Goal: Task Accomplishment & Management: Complete application form

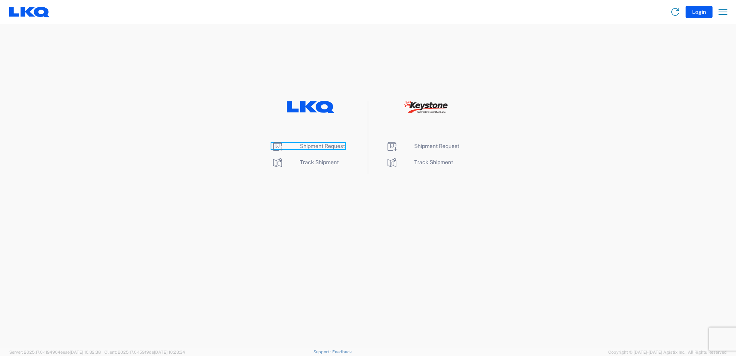
click at [323, 144] on span "Shipment Request" at bounding box center [322, 146] width 45 height 6
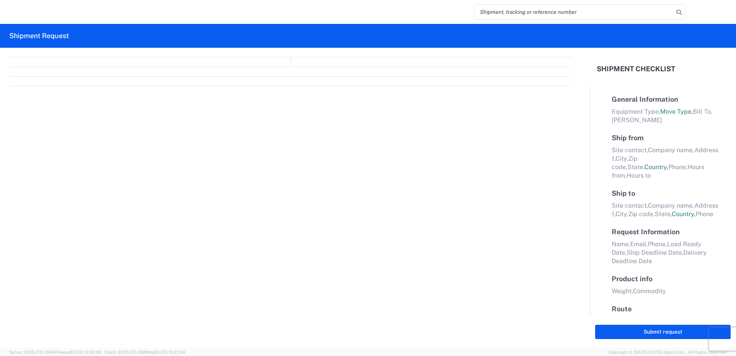
select select "FULL"
select select "LBS"
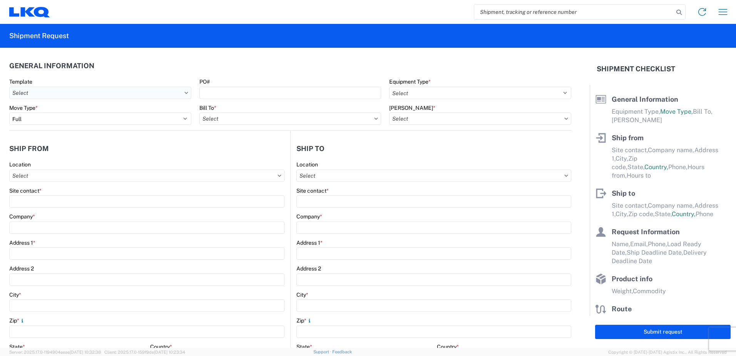
click at [182, 92] on input "Template" at bounding box center [100, 93] width 182 height 12
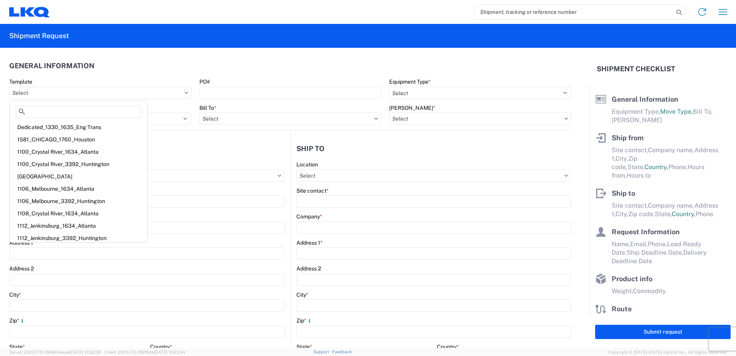
click at [184, 92] on icon at bounding box center [186, 93] width 4 height 2
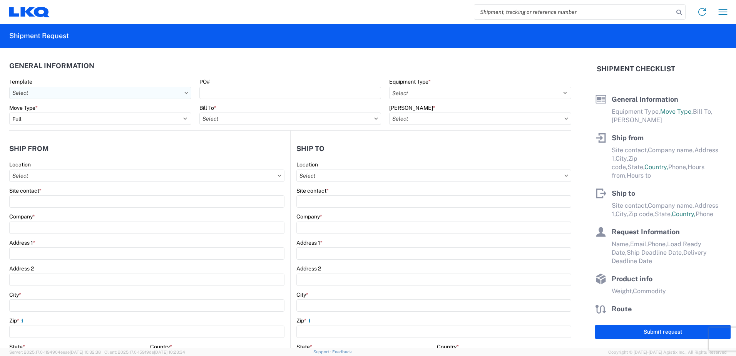
click at [185, 94] on input "Template" at bounding box center [100, 93] width 182 height 12
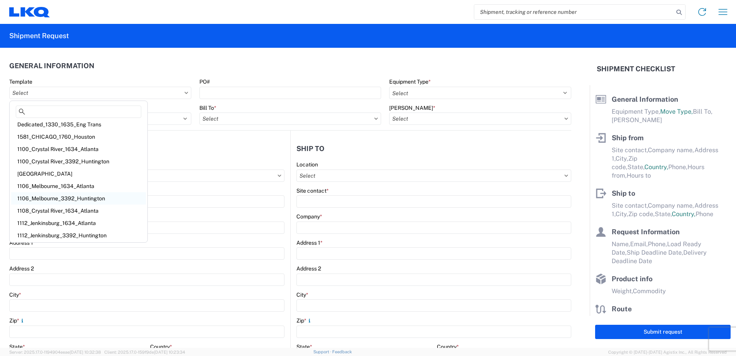
scroll to position [3, 0]
click at [92, 80] on div "Template" at bounding box center [100, 81] width 182 height 7
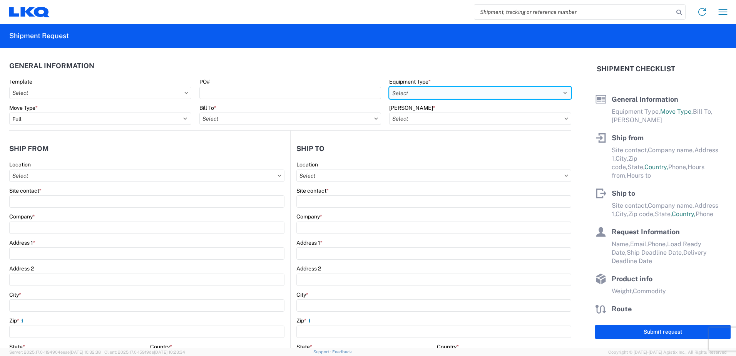
click at [429, 88] on select "Select 53’ Dry Van Flatbed Dropdeck (van) Lowboy (flatbed) Rail" at bounding box center [480, 93] width 182 height 12
select select "STDV"
click at [389, 87] on select "Select 53’ Dry Van Flatbed Dropdeck (van) Lowboy (flatbed) Rail" at bounding box center [480, 93] width 182 height 12
click at [436, 92] on select "Select 53’ Dry Van Flatbed Dropdeck (van) Lowboy (flatbed) Rail" at bounding box center [480, 93] width 182 height 12
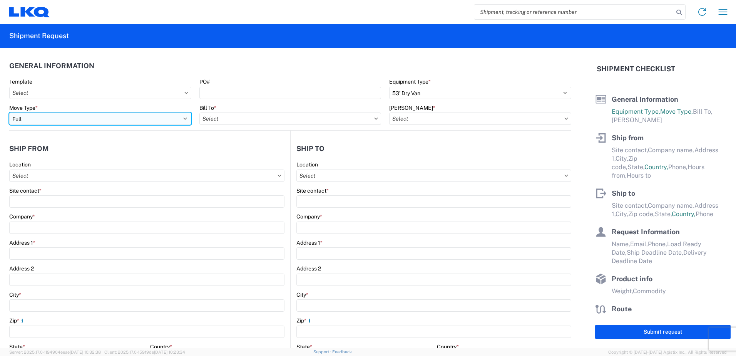
click at [100, 118] on select "Select Full Partial TL" at bounding box center [100, 118] width 182 height 12
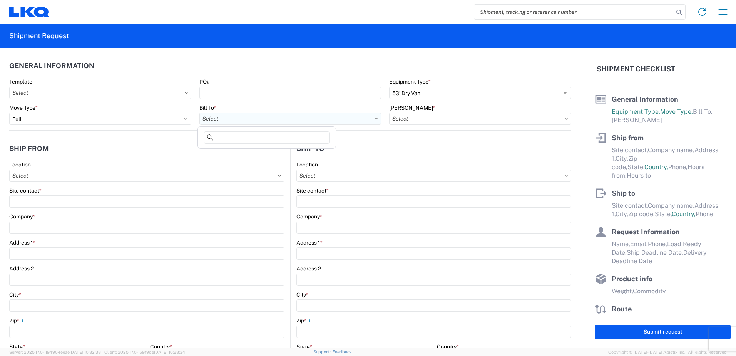
click at [233, 122] on input "Bill To *" at bounding box center [290, 118] width 182 height 12
type input "1635"
click at [236, 153] on div "1635 - [PERSON_NAME]" at bounding box center [266, 153] width 135 height 12
type input "1635 - [PERSON_NAME]"
click at [458, 117] on input "[PERSON_NAME] *" at bounding box center [480, 118] width 182 height 12
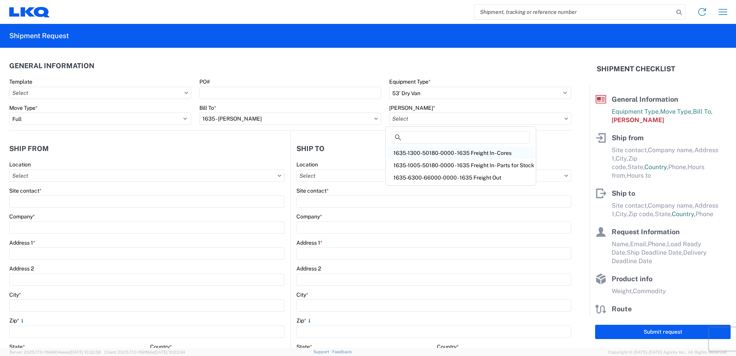
click at [466, 153] on div "1635-1300-50180-0000 - 1635 Freight In - Cores" at bounding box center [460, 153] width 147 height 12
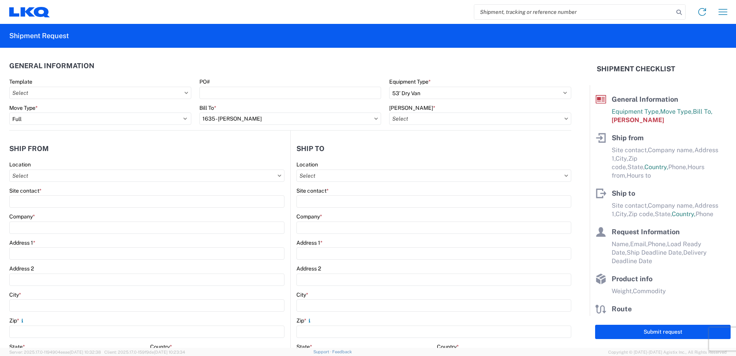
type input "1635-1300-50180-0000 - 1635 Freight In - Cores"
click at [111, 179] on input "Location" at bounding box center [146, 175] width 275 height 12
type input "1319"
click at [69, 214] on div "1319 - LKQ of [GEOGRAPHIC_DATA]" at bounding box center [78, 210] width 135 height 12
type input "1319 - LKQ of [GEOGRAPHIC_DATA]"
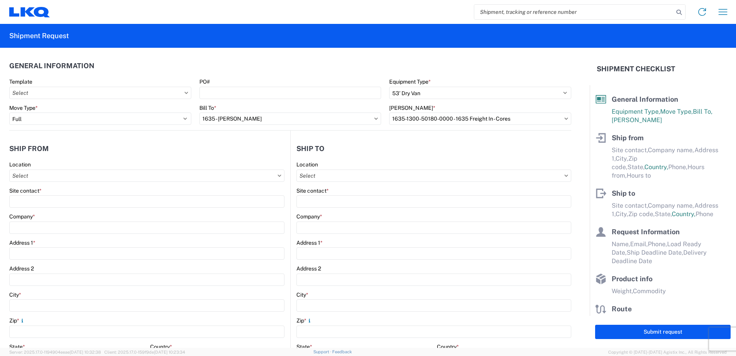
type input "LKQ Corporation"
type input "[STREET_ADDRESS][PERSON_NAME]"
type input "[GEOGRAPHIC_DATA]"
type input "43612"
select select "OH"
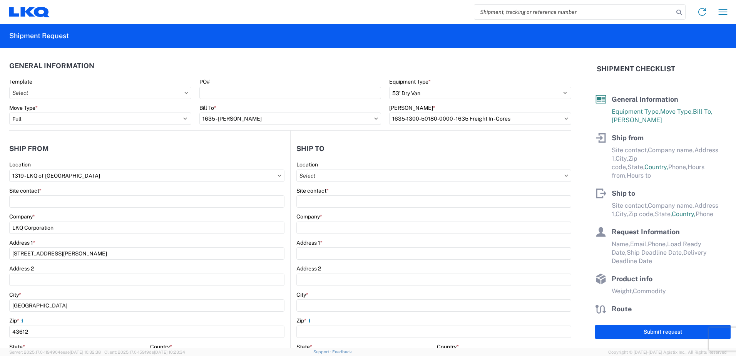
select select "US"
type input "08:00"
type input "17:00"
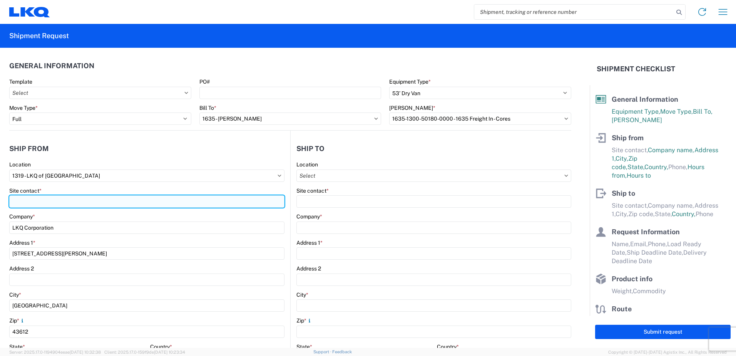
click at [53, 203] on input "Site contact *" at bounding box center [146, 201] width 275 height 12
type input "j"
type input "[PERSON_NAME]"
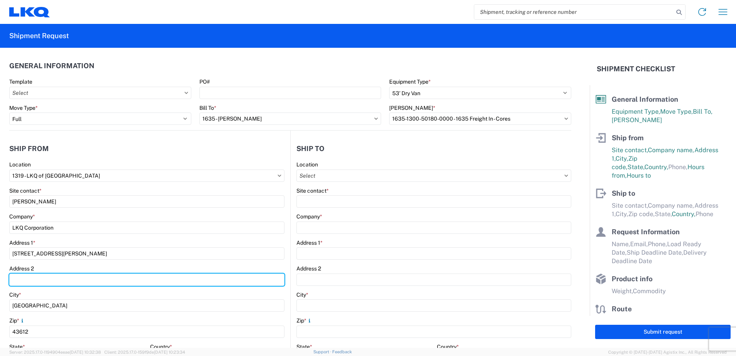
scroll to position [128, 0]
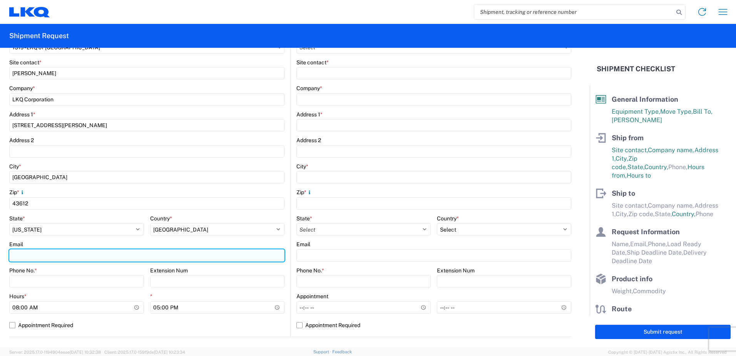
click at [45, 256] on input "Email" at bounding box center [146, 255] width 275 height 12
type input "[EMAIL_ADDRESS][DOMAIN_NAME]"
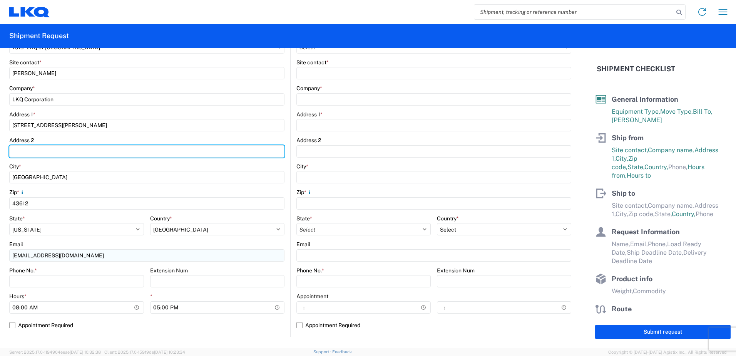
type input "Temperance"
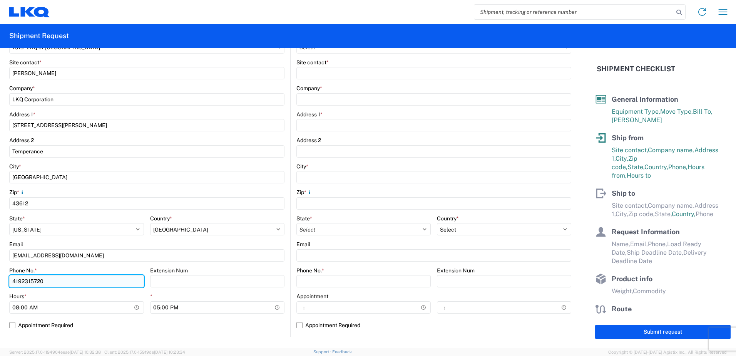
click at [49, 285] on input "4192315720" at bounding box center [76, 281] width 135 height 12
type input "[PHONE_NUMBER]"
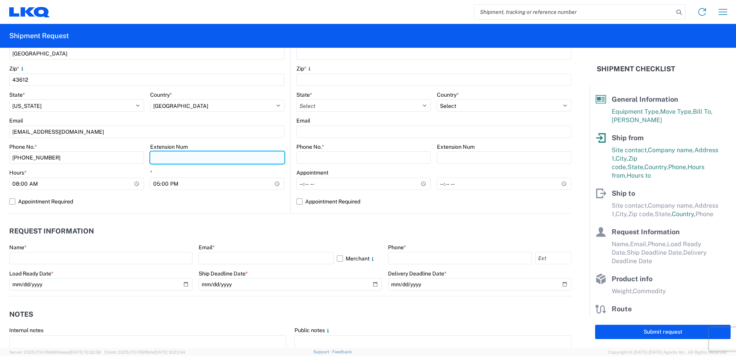
scroll to position [257, 0]
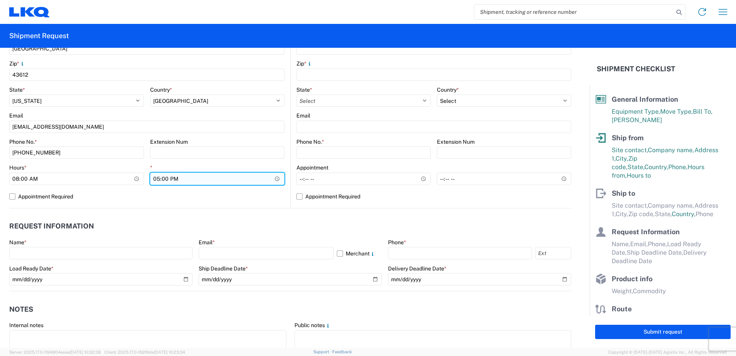
click at [205, 178] on input "17:00" at bounding box center [217, 179] width 135 height 12
type input "15:00"
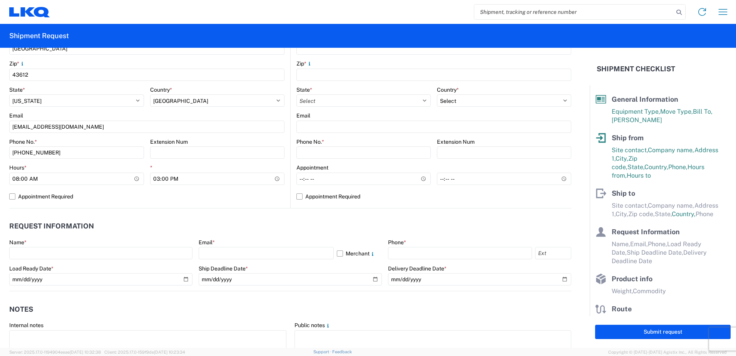
click at [238, 208] on agx-request-info "Request Information Name * Email * Merchant Phone * Load Ready Date * Ship Dead…" at bounding box center [290, 249] width 562 height 83
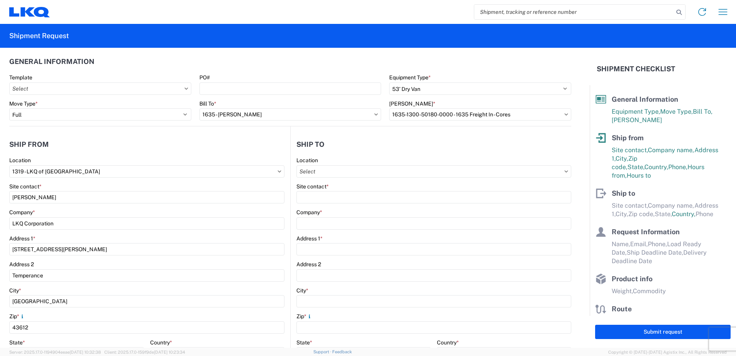
scroll to position [0, 0]
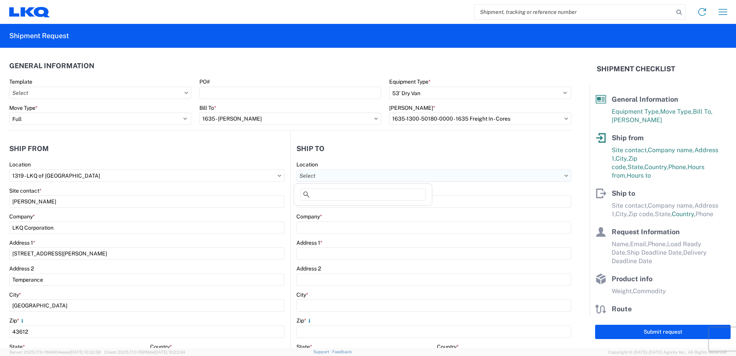
click at [329, 174] on input "Location" at bounding box center [434, 175] width 275 height 12
type input "1635"
click at [333, 211] on div "1635 - [PERSON_NAME]" at bounding box center [363, 210] width 135 height 12
type input "1635 - [PERSON_NAME]"
type input "[PERSON_NAME]"
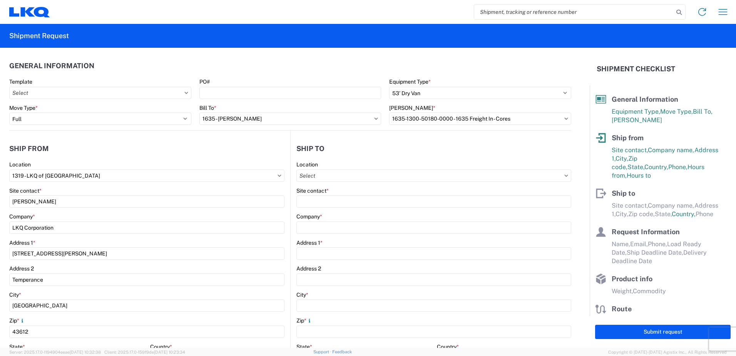
type input "LKQ Corporation"
type input "[STREET_ADDRESS][PERSON_NAME]"
type input "Suite C"
type input "Alsip"
type input "60803"
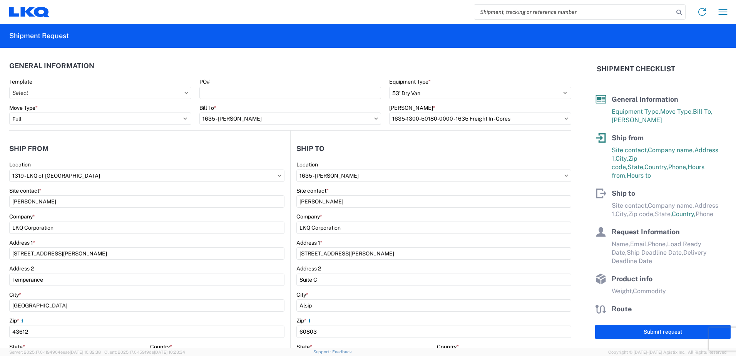
type input "[EMAIL_ADDRESS][DOMAIN_NAME]"
select select "US"
click at [407, 191] on div "Site contact *" at bounding box center [434, 190] width 275 height 7
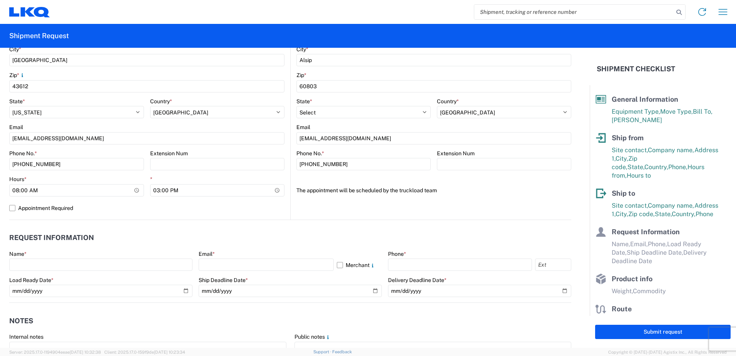
scroll to position [257, 0]
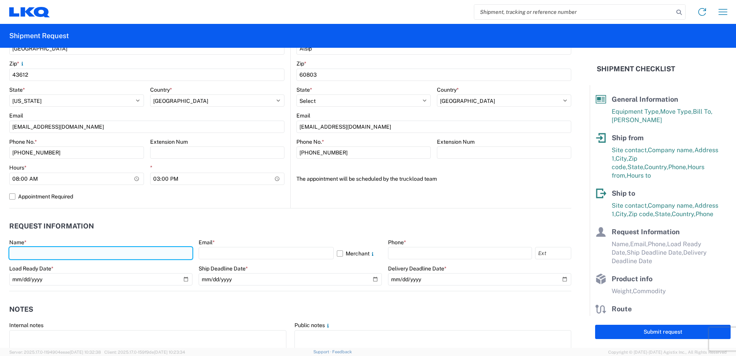
click at [54, 253] on input "text" at bounding box center [100, 253] width 183 height 12
type input "[PERSON_NAME]"
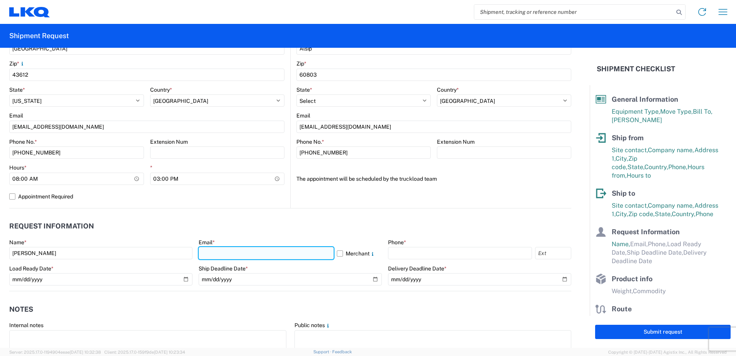
click at [235, 255] on input "text" at bounding box center [266, 253] width 135 height 12
type input "[EMAIL_ADDRESS][DOMAIN_NAME]"
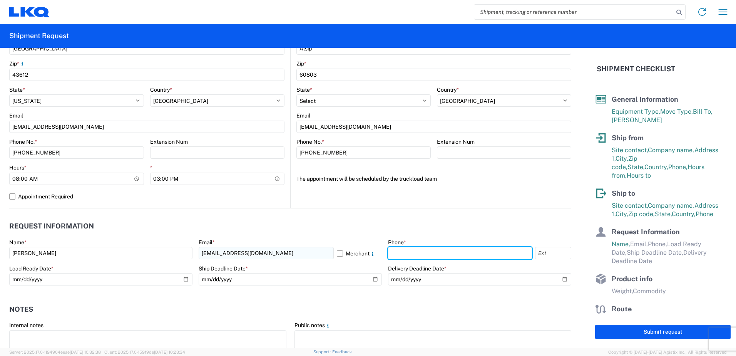
type input "4193242475"
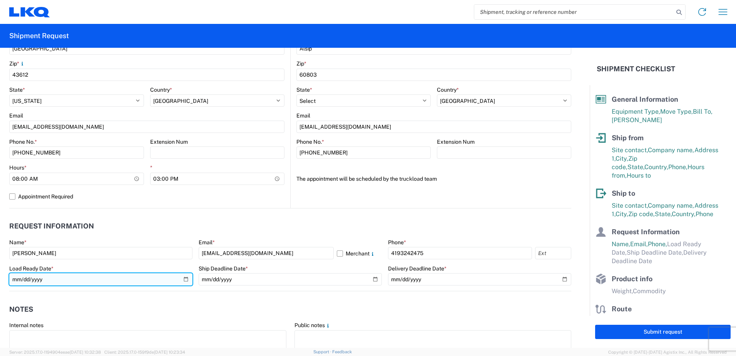
click at [186, 276] on input "date" at bounding box center [100, 279] width 183 height 12
type input "[DATE]"
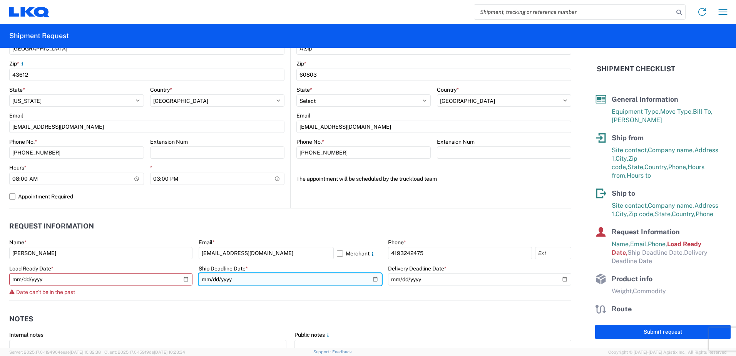
click at [374, 278] on input "date" at bounding box center [290, 279] width 183 height 12
type input "[DATE]"
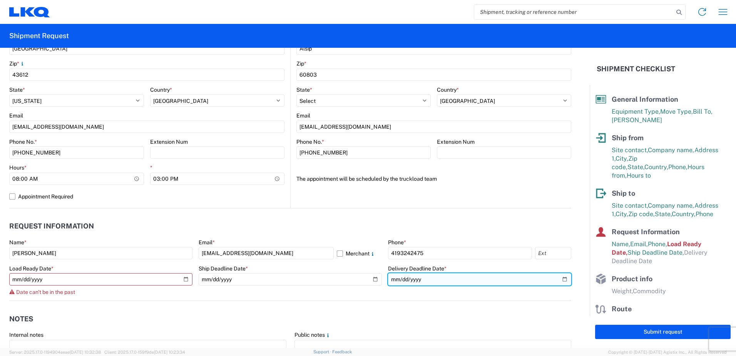
click at [558, 278] on input "date" at bounding box center [479, 279] width 183 height 12
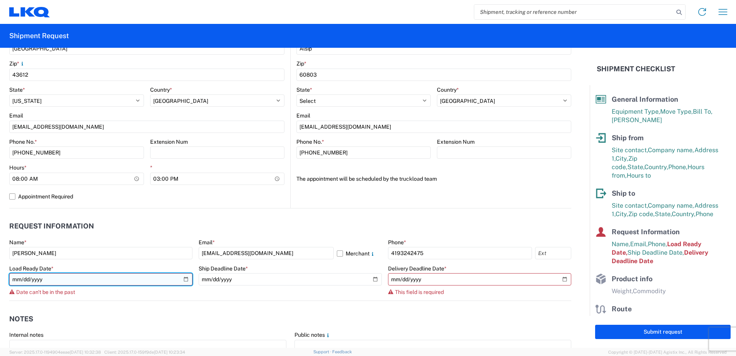
click at [183, 280] on input "[DATE]" at bounding box center [100, 279] width 183 height 12
type input "[DATE]"
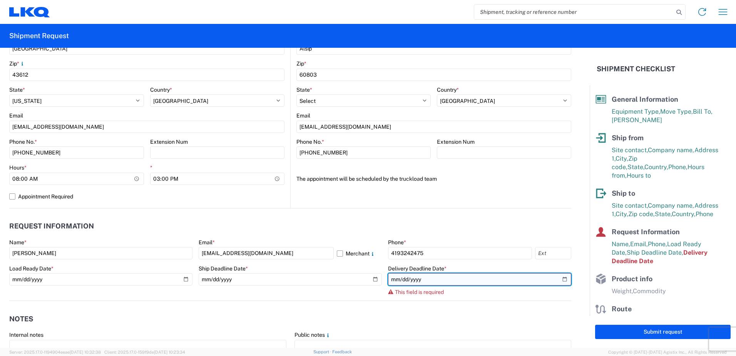
click at [560, 276] on input "date" at bounding box center [479, 279] width 183 height 12
type input "[DATE]"
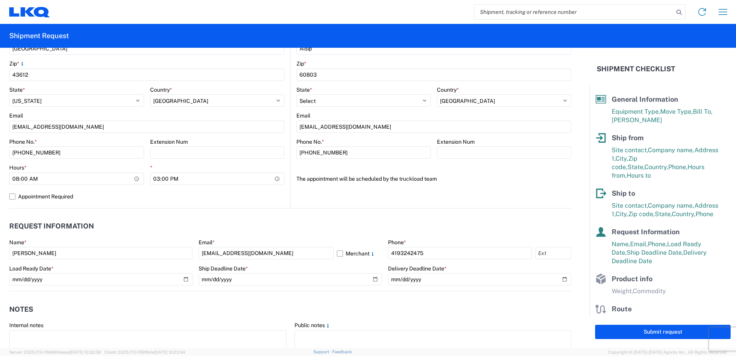
click at [375, 303] on header "Notes" at bounding box center [290, 308] width 562 height 17
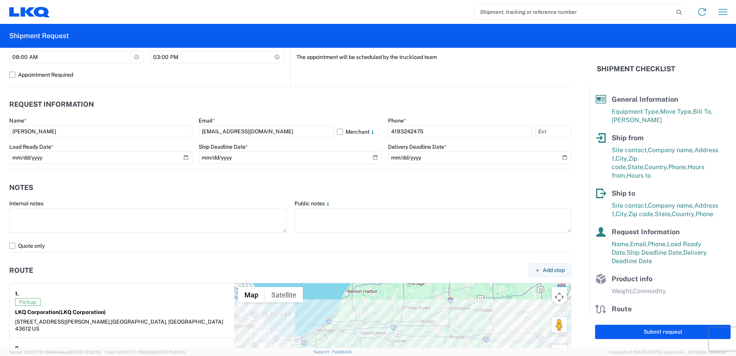
scroll to position [385, 0]
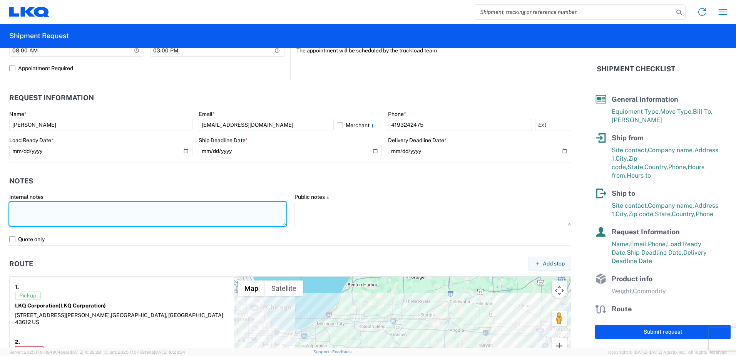
click at [46, 208] on textarea at bounding box center [147, 214] width 277 height 24
type textarea "9:00AM - 3:00PM EST"
drag, startPoint x: 69, startPoint y: 207, endPoint x: 10, endPoint y: 205, distance: 58.6
click at [10, 205] on textarea "9:00AM - 3:00PM EST" at bounding box center [147, 214] width 277 height 24
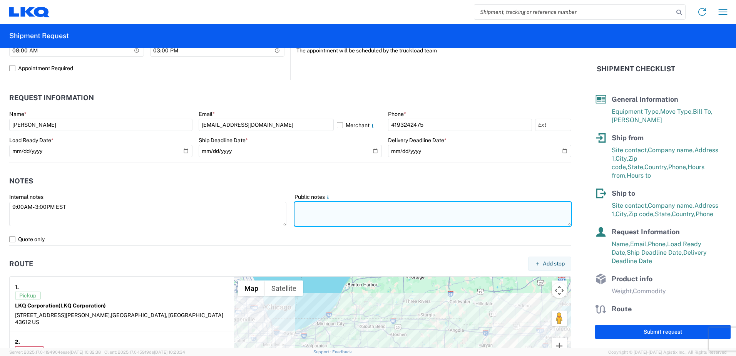
click at [298, 207] on textarea at bounding box center [433, 214] width 277 height 24
paste textarea "9:00AM - 3:00PM EST"
type textarea "9:00AM - 3:00PM EST"
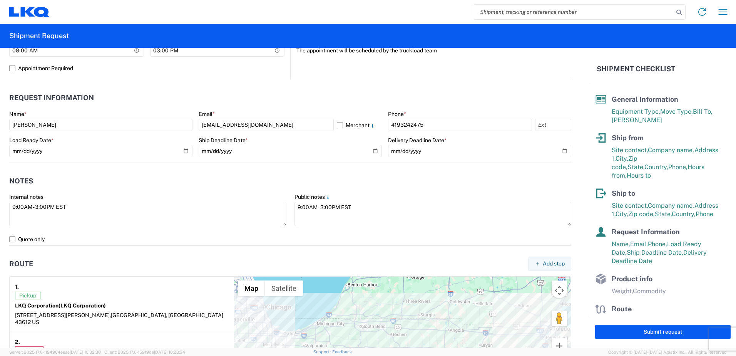
click at [89, 258] on header "Route Add stop" at bounding box center [290, 263] width 562 height 17
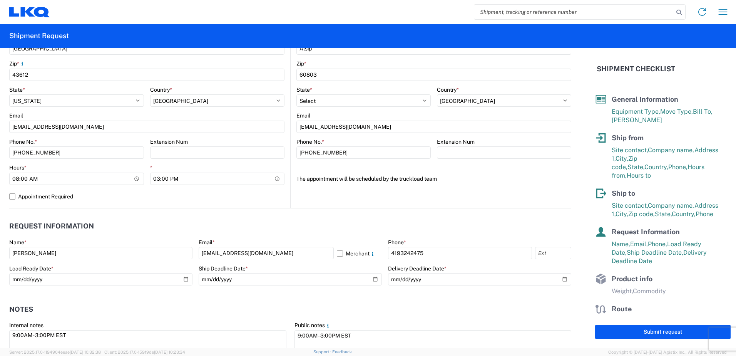
scroll to position [128, 0]
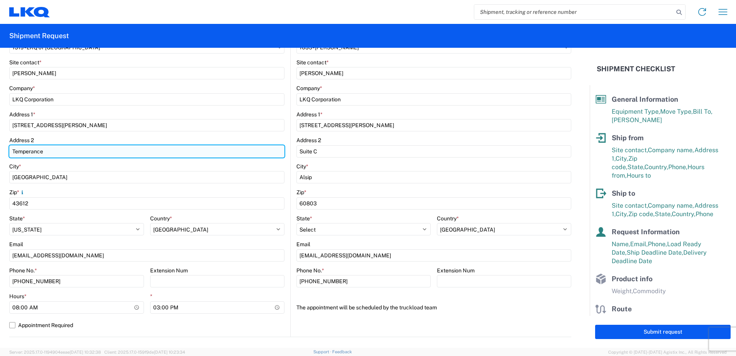
click at [47, 153] on input "Temperance" at bounding box center [146, 151] width 275 height 12
type input "T"
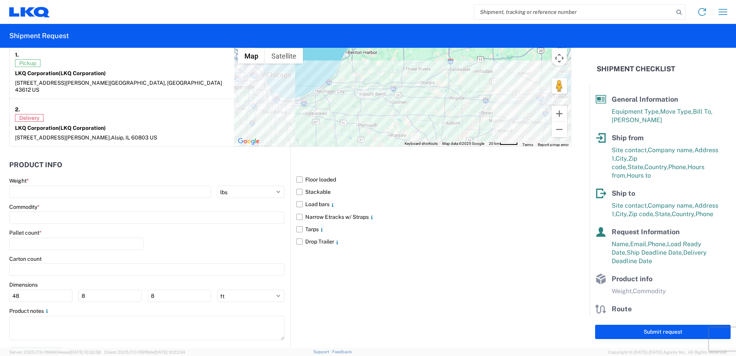
scroll to position [624, 0]
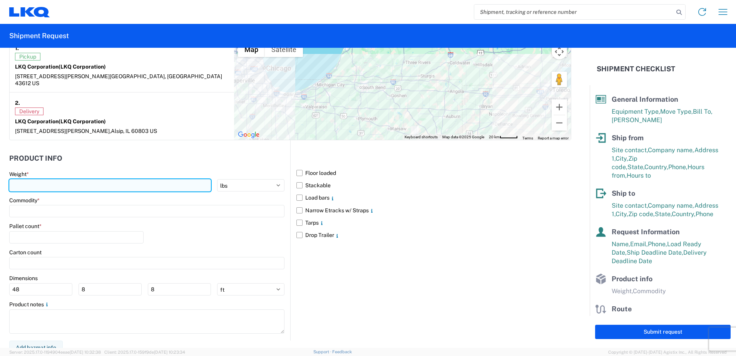
click at [96, 179] on input "number" at bounding box center [110, 185] width 202 height 12
type input "38307"
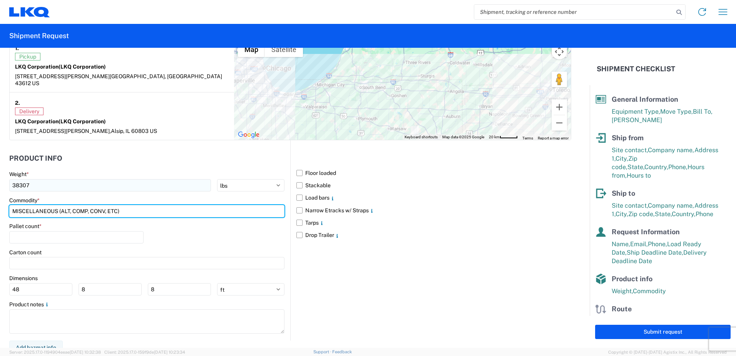
type input "MISCELLANEOUS (ALT, COMP, CONV, ETC)"
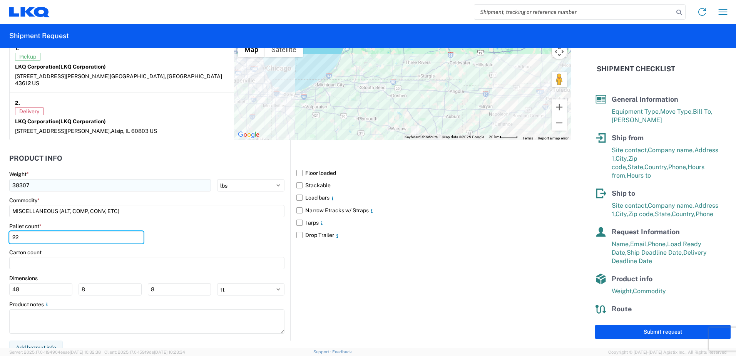
type input "22"
click at [297, 167] on label "Floor loaded" at bounding box center [434, 173] width 275 height 12
click at [0, 0] on input "Floor loaded" at bounding box center [0, 0] width 0 height 0
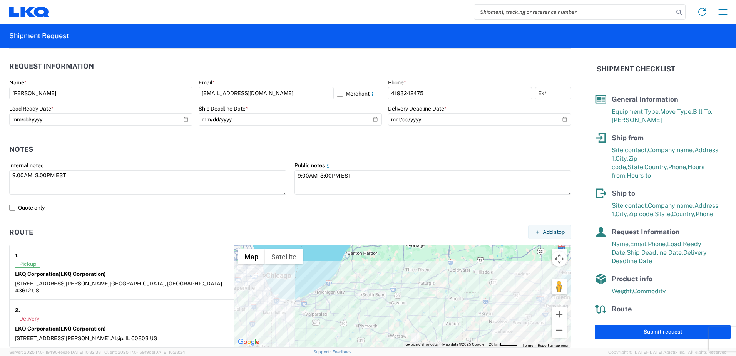
scroll to position [496, 0]
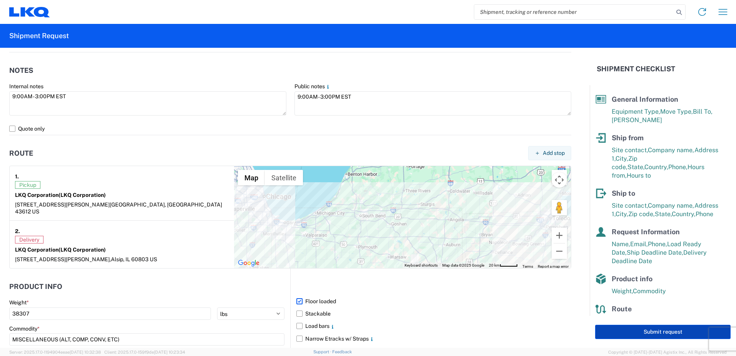
click at [626, 327] on button "Submit request" at bounding box center [663, 332] width 136 height 14
select select "US"
